Goal: Transaction & Acquisition: Purchase product/service

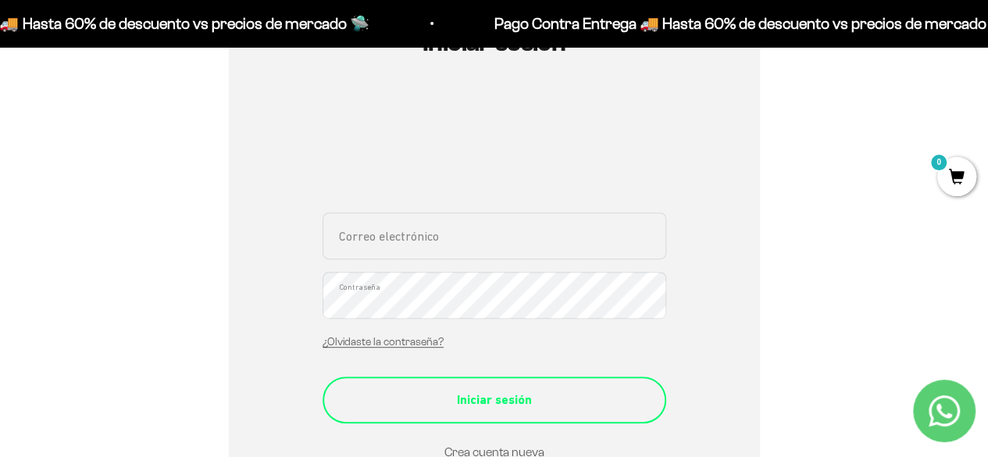
scroll to position [234, 0]
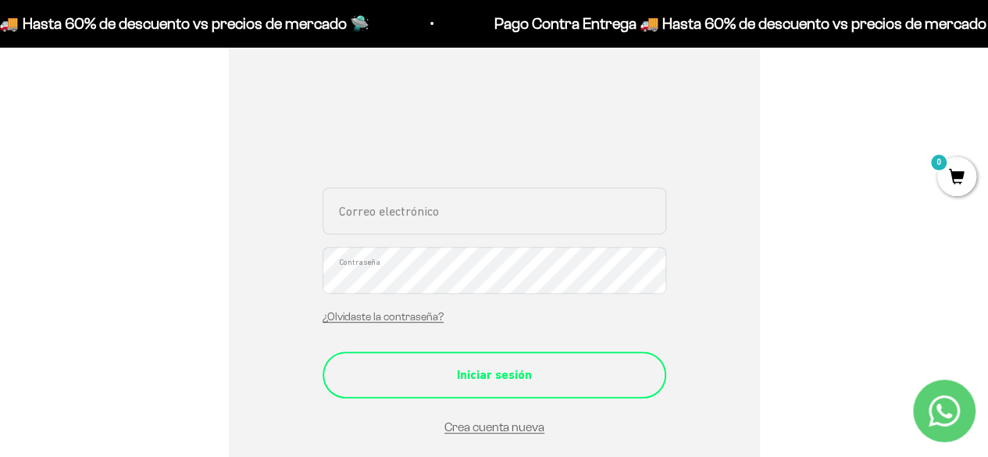
type input "[PERSON_NAME][EMAIL_ADDRESS][DOMAIN_NAME]"
click at [461, 373] on div "Iniciar sesión" at bounding box center [494, 375] width 281 height 20
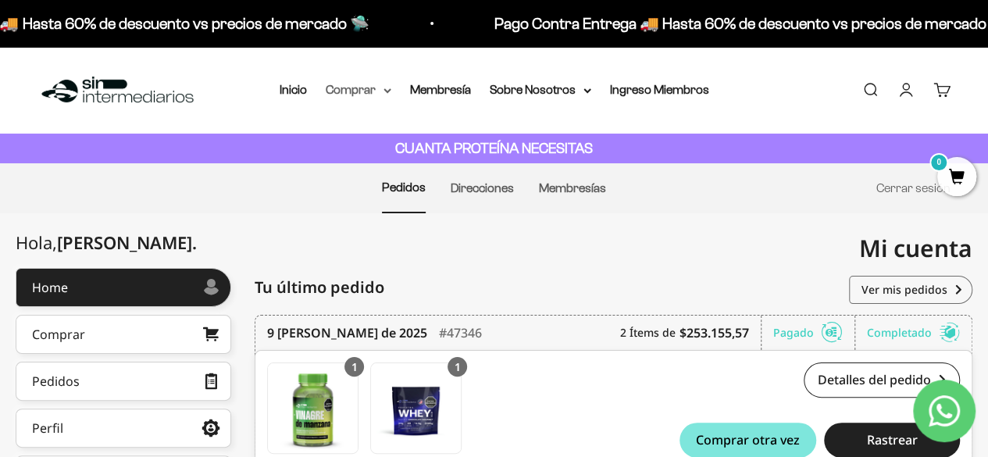
click at [381, 91] on summary "Comprar" at bounding box center [359, 90] width 66 height 20
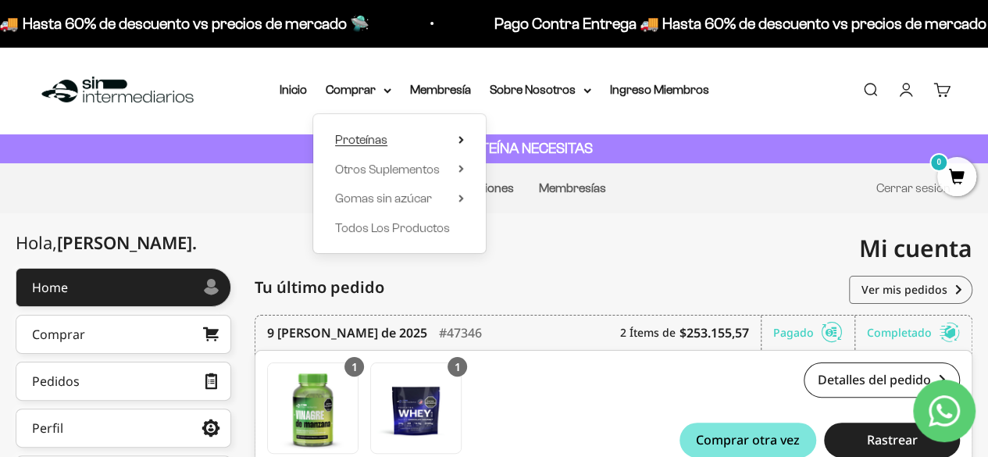
click at [377, 143] on span "Proteínas" at bounding box center [361, 139] width 52 height 13
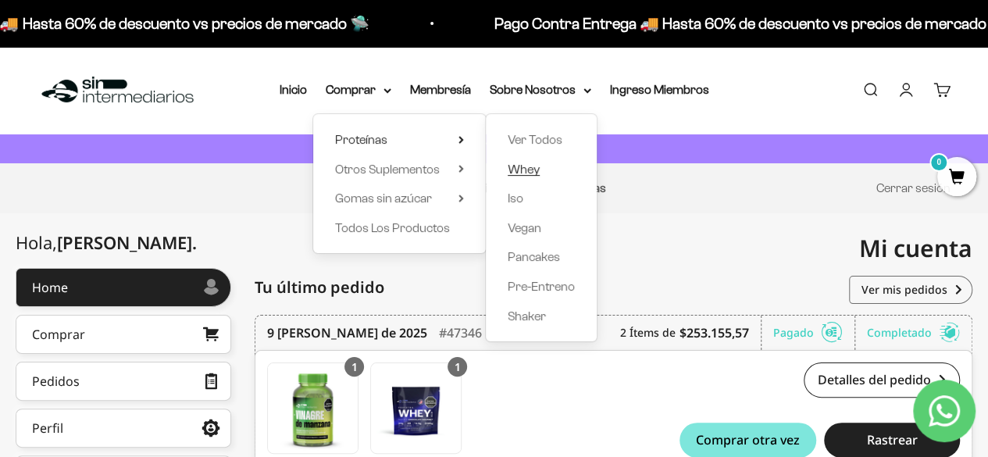
click at [531, 168] on span "Whey" at bounding box center [524, 169] width 32 height 13
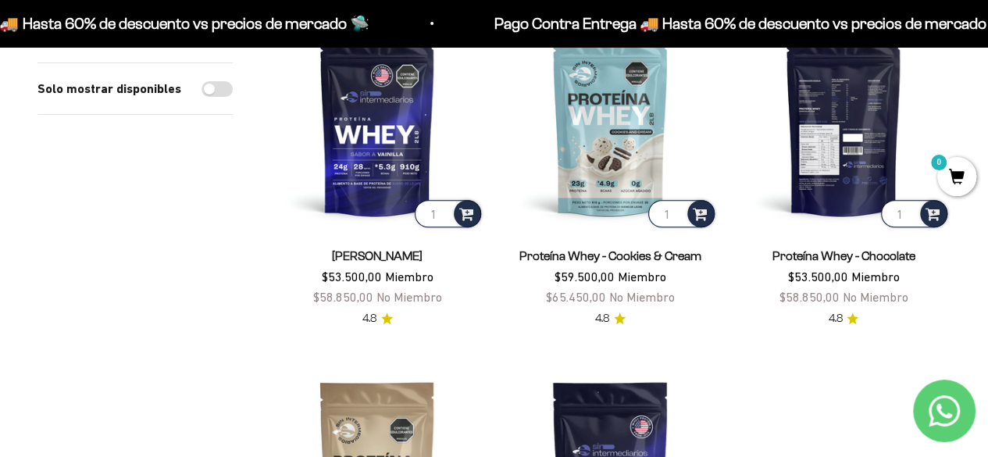
scroll to position [156, 0]
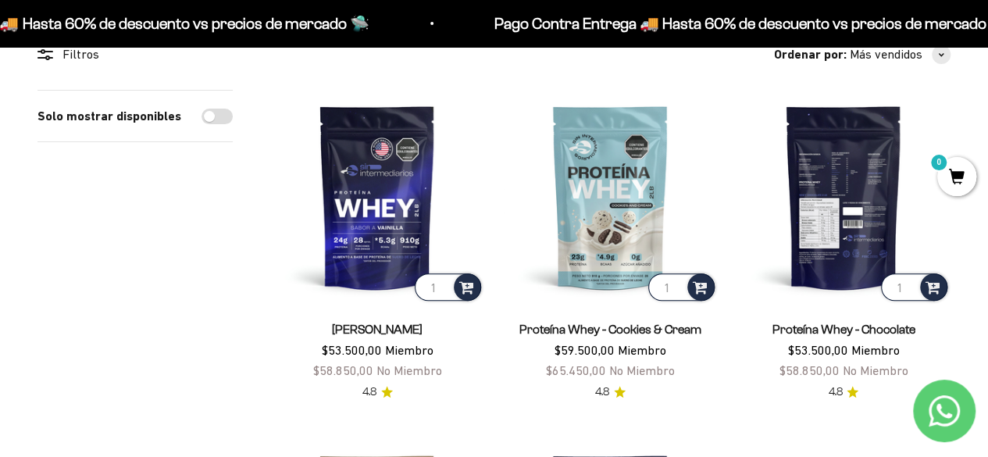
click at [817, 201] on img at bounding box center [844, 197] width 214 height 214
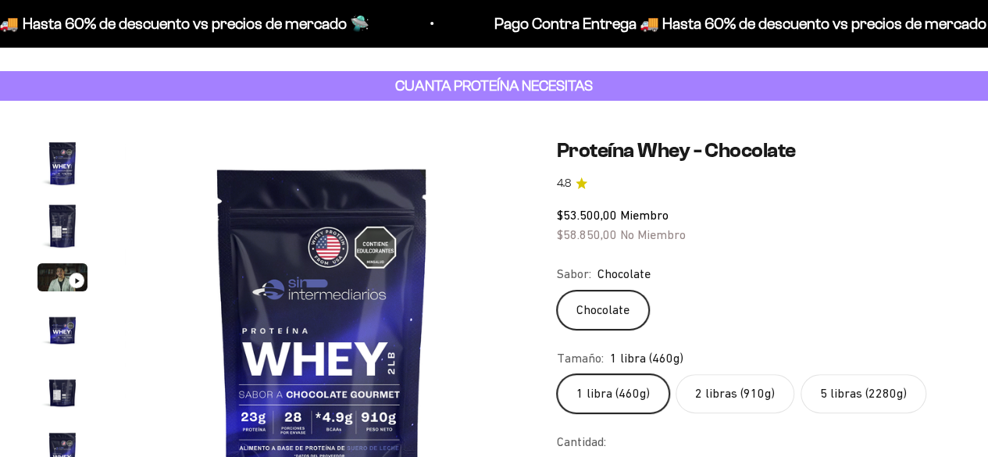
scroll to position [156, 0]
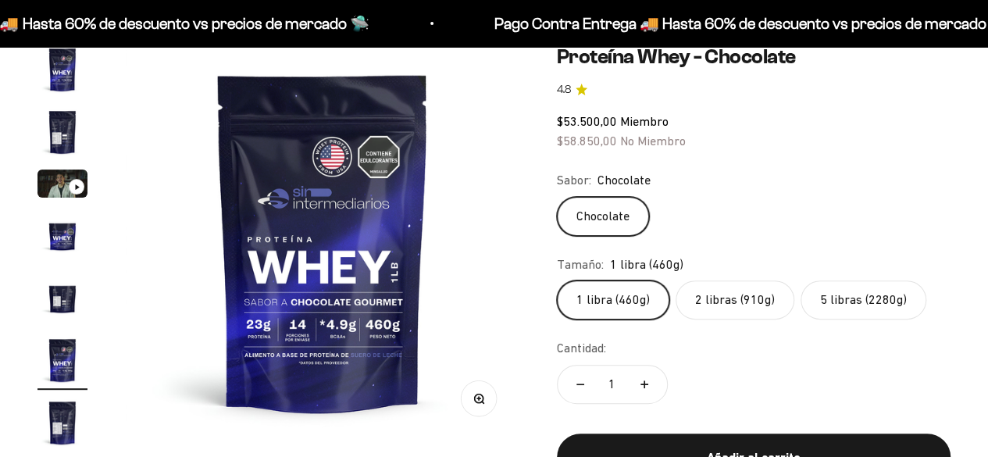
click at [863, 291] on label "5 libras (2280g)" at bounding box center [864, 300] width 126 height 39
click at [557, 281] on input "5 libras (2280g)" at bounding box center [556, 280] width 1 height 1
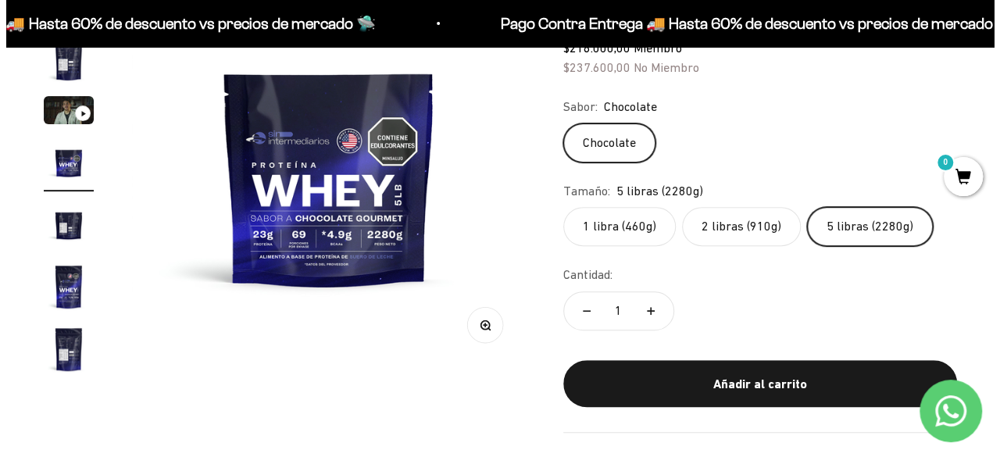
scroll to position [234, 0]
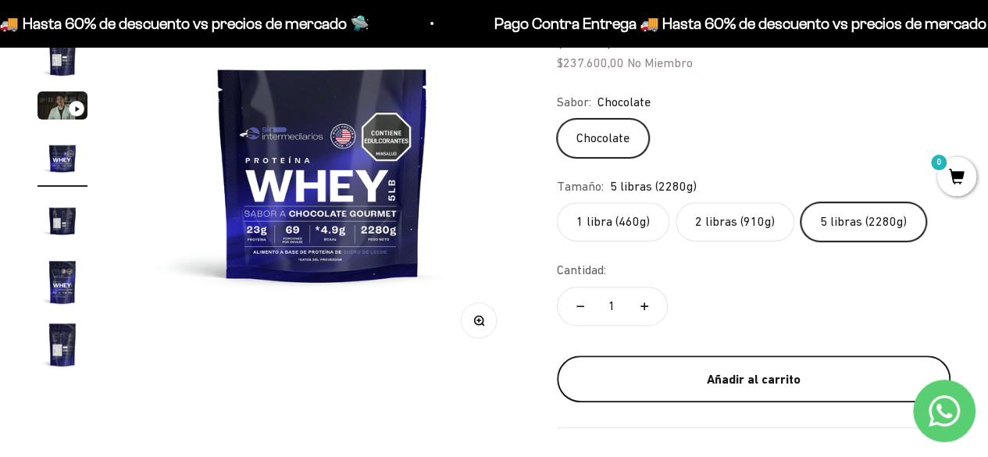
click at [724, 374] on div "Añadir al carrito" at bounding box center [753, 380] width 331 height 20
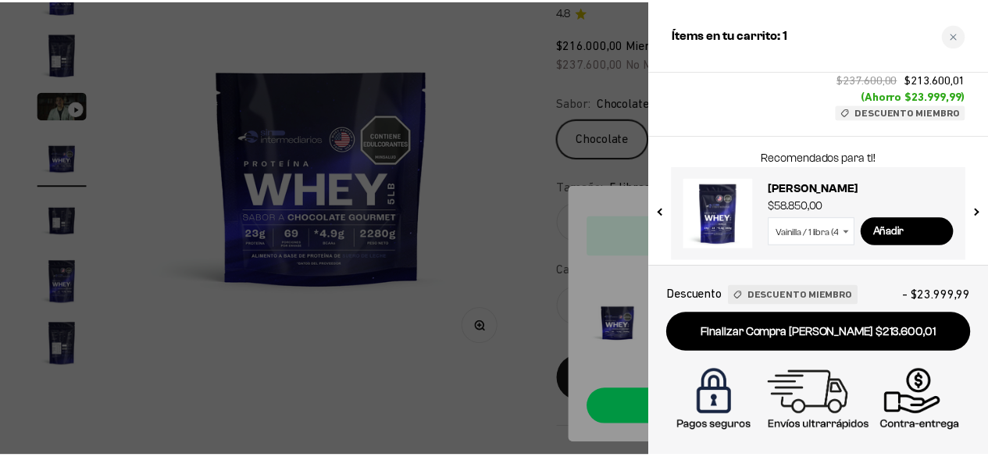
scroll to position [180, 0]
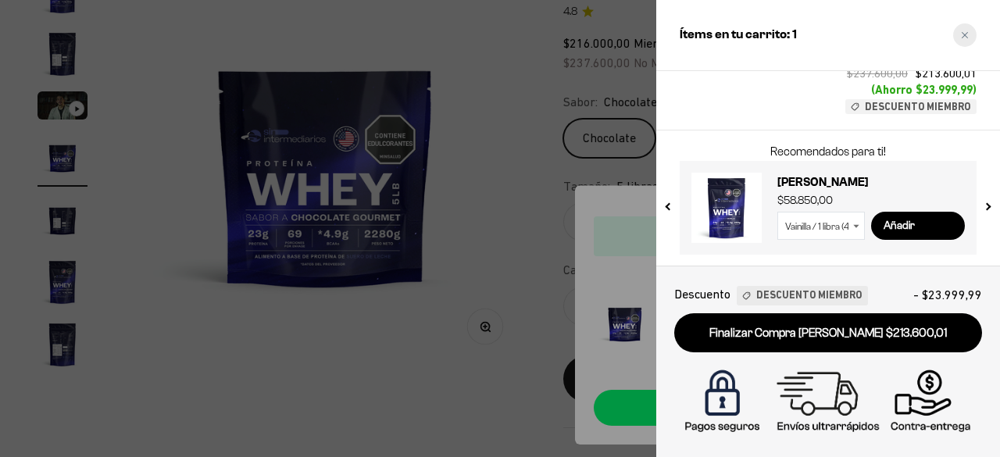
click at [964, 43] on div "Close cart" at bounding box center [964, 34] width 23 height 23
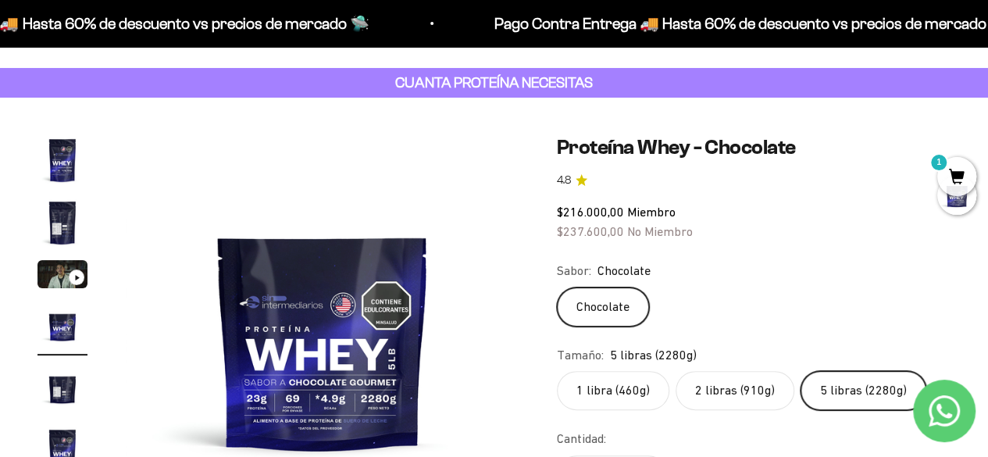
scroll to position [0, 0]
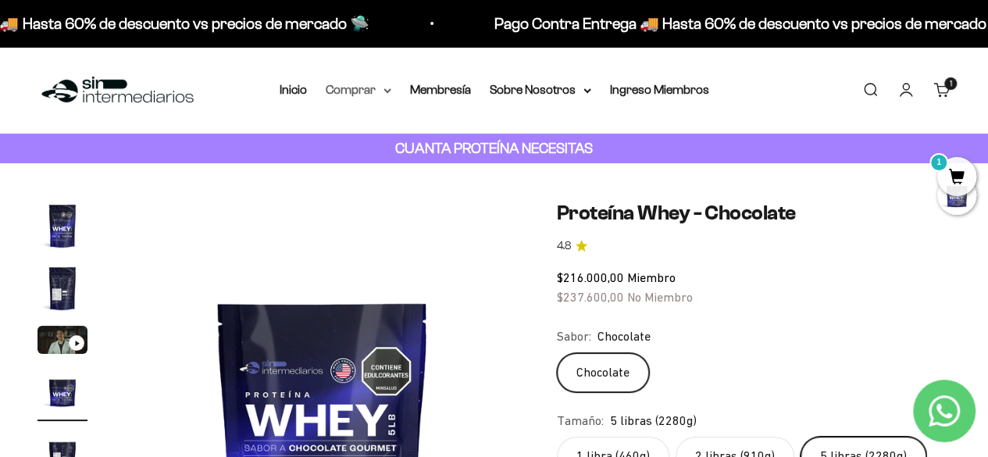
click at [381, 93] on summary "Comprar" at bounding box center [359, 90] width 66 height 20
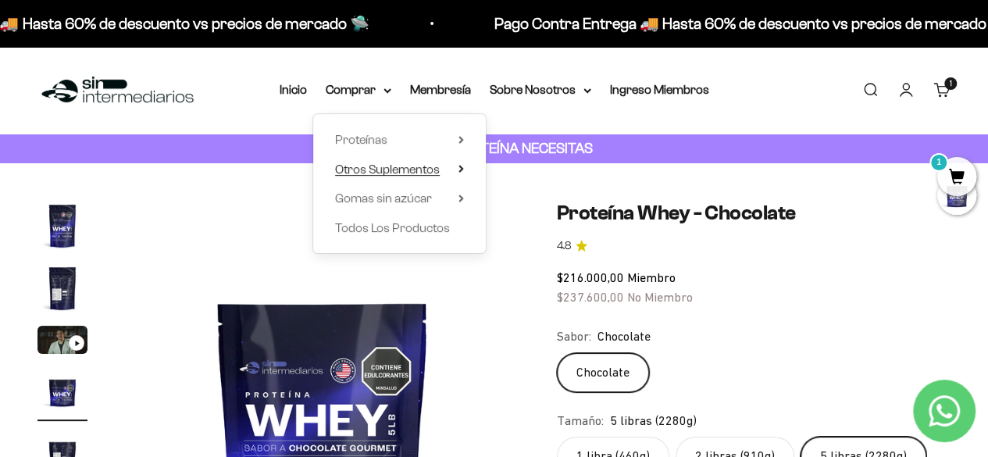
click at [462, 167] on icon at bounding box center [461, 169] width 5 height 8
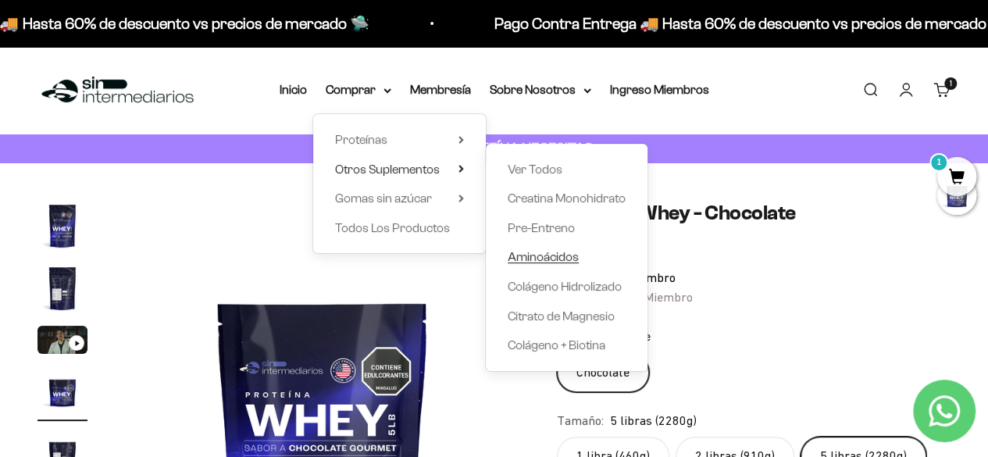
click at [553, 257] on span "Aminoácidos" at bounding box center [543, 256] width 71 height 13
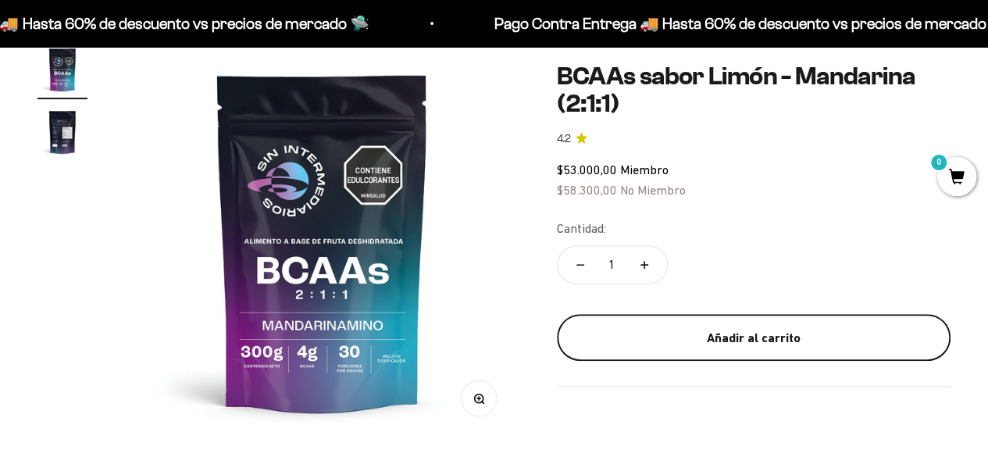
click at [756, 323] on button "Añadir al carrito" at bounding box center [754, 337] width 394 height 47
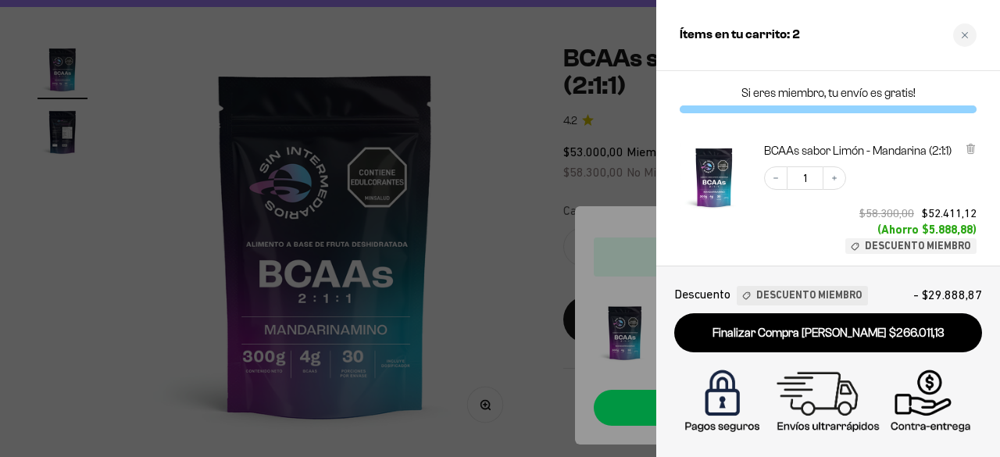
click at [409, 37] on div at bounding box center [500, 228] width 1000 height 457
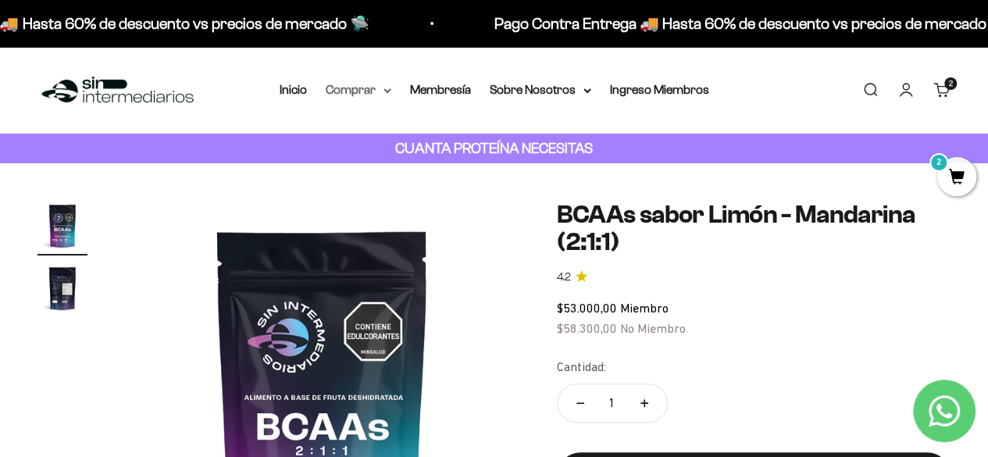
click at [388, 92] on icon at bounding box center [387, 90] width 6 height 3
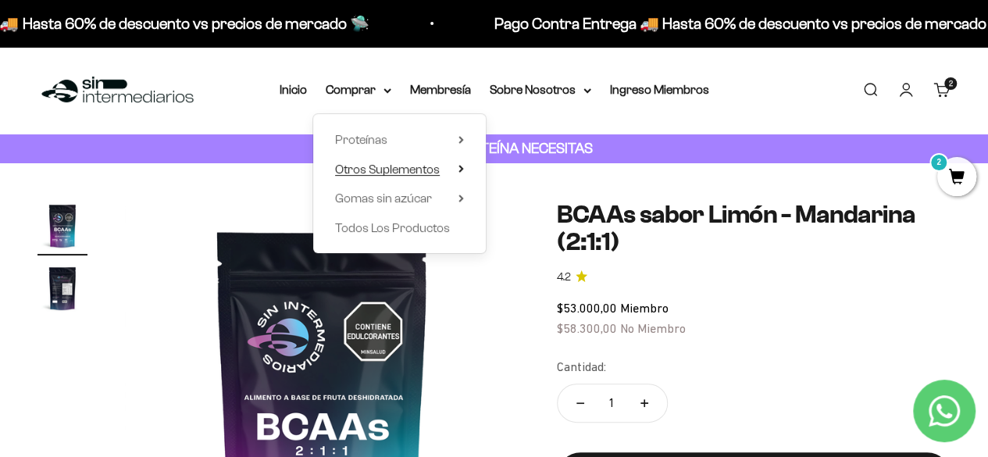
click at [463, 169] on icon at bounding box center [460, 169] width 3 height 6
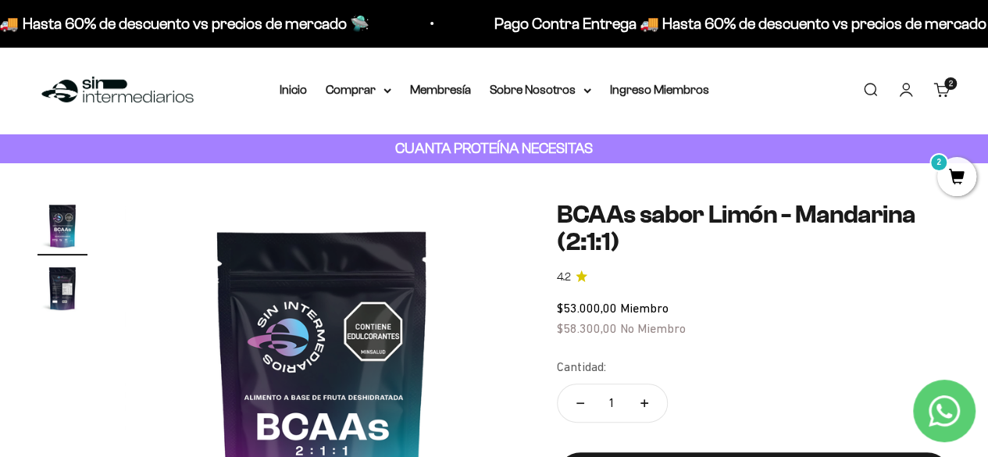
click at [949, 97] on link "Carrito 2" at bounding box center [942, 89] width 17 height 17
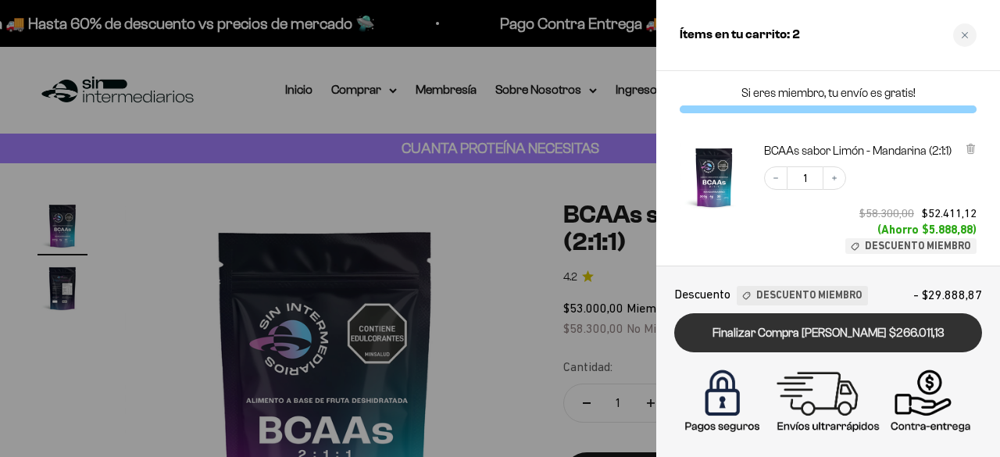
click at [849, 331] on link "Finalizar Compra [PERSON_NAME] $266.011,13" at bounding box center [828, 333] width 308 height 40
